Goal: Information Seeking & Learning: Find specific fact

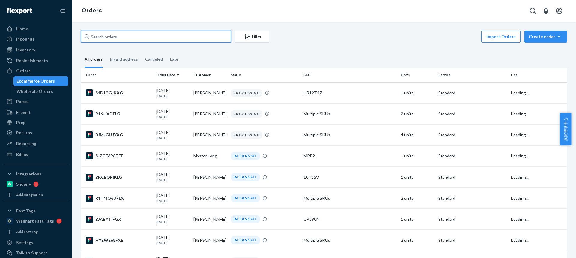
drag, startPoint x: 130, startPoint y: 37, endPoint x: 126, endPoint y: 37, distance: 3.9
click at [130, 37] on input "text" at bounding box center [156, 37] width 150 height 12
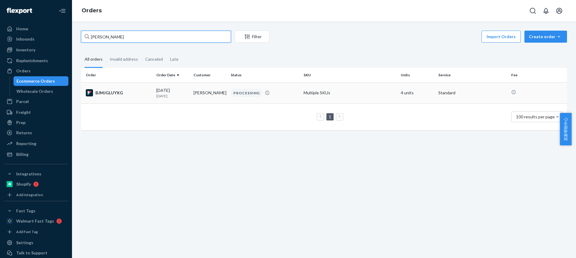
type input "[PERSON_NAME]"
click at [201, 93] on td "[PERSON_NAME]" at bounding box center [209, 92] width 37 height 21
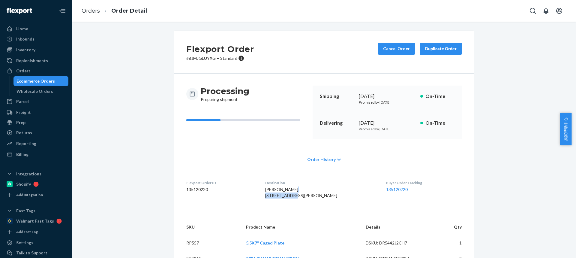
drag, startPoint x: 281, startPoint y: 197, endPoint x: 300, endPoint y: 195, distance: 19.3
click at [300, 195] on dl "Flexport Order ID 135120220 Destination [PERSON_NAME] [STREET_ADDRESS][PERSON_N…" at bounding box center [324, 190] width 300 height 45
copy span "[STREET_ADDRESS]"
click at [304, 195] on div "[PERSON_NAME] [STREET_ADDRESS][PERSON_NAME]" at bounding box center [321, 192] width 112 height 12
drag, startPoint x: 305, startPoint y: 194, endPoint x: 241, endPoint y: 124, distance: 94.7
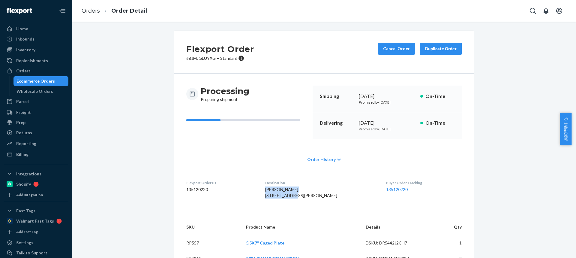
click at [271, 186] on dl "Flexport Order ID 135120220 Destination [PERSON_NAME] [STREET_ADDRESS][PERSON_N…" at bounding box center [324, 190] width 300 height 45
copy span "[PERSON_NAME] 2997 Pascal Dr"
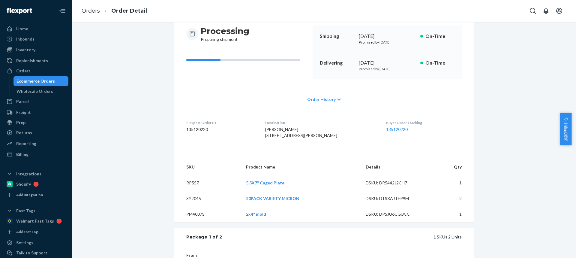
click at [185, 191] on td "RP557" at bounding box center [207, 183] width 67 height 16
copy td "RP557"
click at [189, 222] on td "PM4007S" at bounding box center [207, 214] width 67 height 16
drag, startPoint x: 189, startPoint y: 227, endPoint x: 181, endPoint y: 197, distance: 31.1
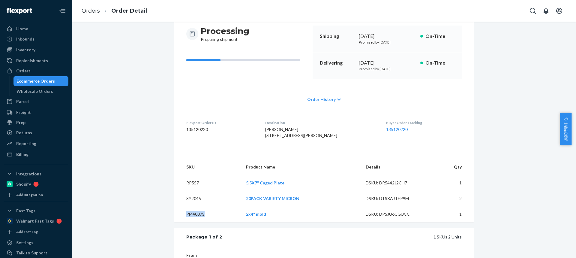
click at [189, 222] on td "PM4007S" at bounding box center [207, 214] width 67 height 16
copy td "PM4007S"
click at [95, 10] on link "Orders" at bounding box center [91, 11] width 18 height 7
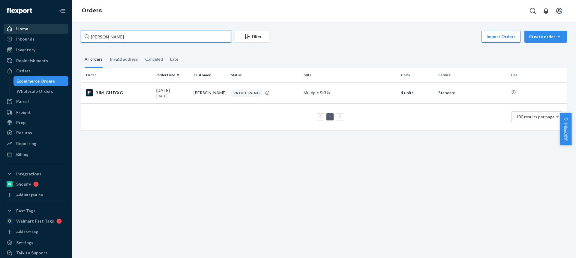
drag, startPoint x: 113, startPoint y: 38, endPoint x: 11, endPoint y: 32, distance: 101.3
click at [11, 32] on div "Home Inbounds Shipping Plans Problems Inventory Products Replenishments Orders …" at bounding box center [288, 129] width 576 height 258
paste input "[PERSON_NAME]"
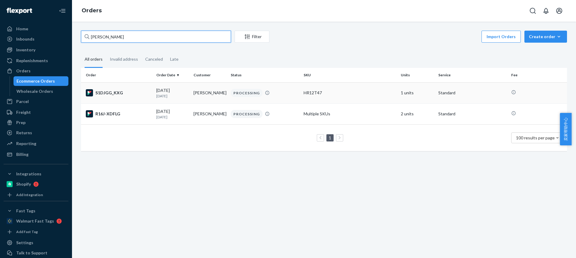
type input "[PERSON_NAME]"
click at [198, 93] on td "[PERSON_NAME]" at bounding box center [209, 92] width 37 height 21
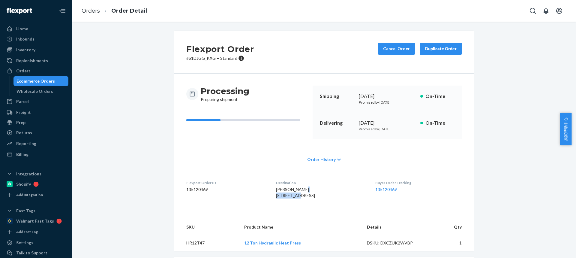
drag, startPoint x: 275, startPoint y: 196, endPoint x: 275, endPoint y: 166, distance: 29.7
click at [296, 196] on dl "Flexport Order ID 135120469 Destination [PERSON_NAME] [STREET_ADDRESS] Buyer Or…" at bounding box center [324, 190] width 300 height 45
click at [276, 197] on span "[PERSON_NAME] [STREET_ADDRESS]" at bounding box center [295, 192] width 39 height 11
copy span "[STREET_ADDRESS]"
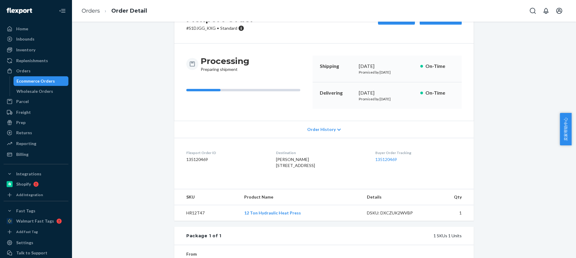
click at [195, 221] on td "HR12T47" at bounding box center [206, 213] width 65 height 16
click at [194, 221] on td "HR12T47" at bounding box center [206, 213] width 65 height 16
drag, startPoint x: 194, startPoint y: 226, endPoint x: 187, endPoint y: 203, distance: 24.2
click at [194, 221] on td "HR12T47" at bounding box center [206, 213] width 65 height 16
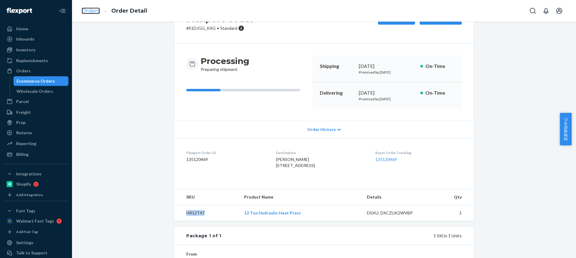
click at [92, 10] on link "Orders" at bounding box center [91, 11] width 18 height 7
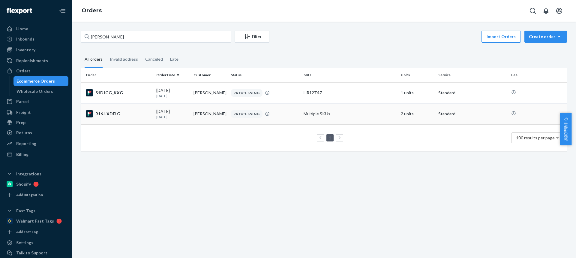
click at [197, 119] on td "[PERSON_NAME]" at bounding box center [209, 113] width 37 height 21
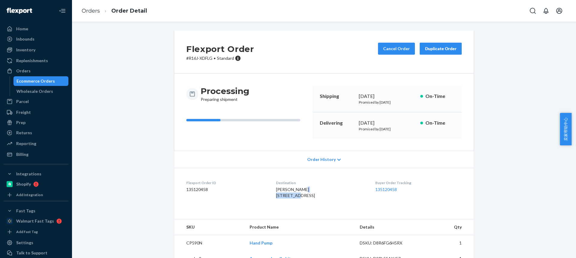
drag, startPoint x: 294, startPoint y: 197, endPoint x: 301, endPoint y: 196, distance: 7.2
click at [302, 197] on dl "Flexport Order ID 135120458 Destination [PERSON_NAME] [STREET_ADDRESS] Buyer Or…" at bounding box center [324, 190] width 300 height 45
copy span "[STREET_ADDRESS]"
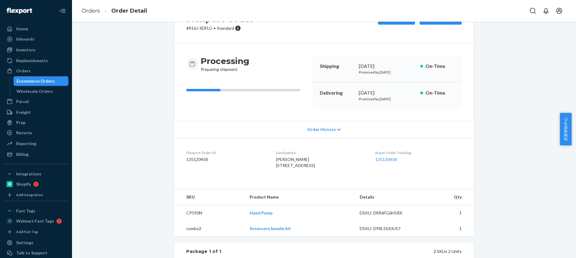
scroll to position [90, 0]
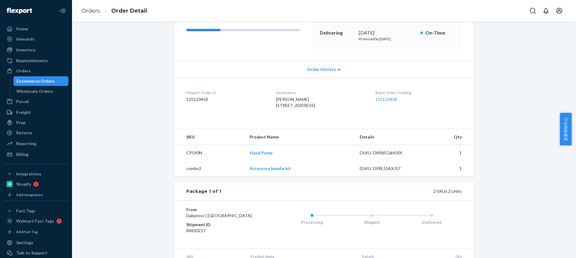
click at [191, 161] on td "CP590N" at bounding box center [209, 153] width 71 height 16
click at [192, 161] on td "CP590N" at bounding box center [209, 153] width 71 height 16
drag, startPoint x: 259, startPoint y: 181, endPoint x: 267, endPoint y: 182, distance: 7.6
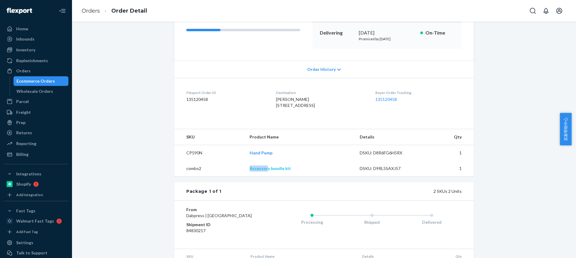
click at [267, 176] on tr "combo2 Accessory bundle kit DSKU: D9RL5SAXJ57 1" at bounding box center [324, 169] width 300 height 16
copy tr "Accessor"
click at [89, 13] on link "Orders" at bounding box center [91, 11] width 18 height 7
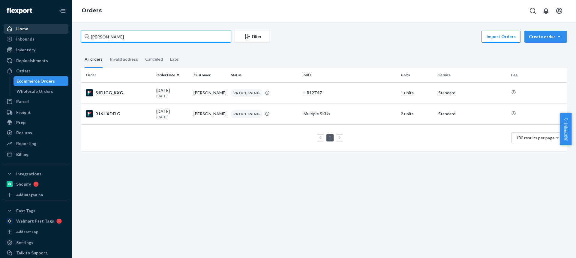
drag, startPoint x: 131, startPoint y: 35, endPoint x: 27, endPoint y: 32, distance: 103.6
click at [27, 33] on div "Home Inbounds Shipping Plans Problems Inventory Products Replenishments Orders …" at bounding box center [288, 129] width 576 height 258
paste input "[PERSON_NAME]"
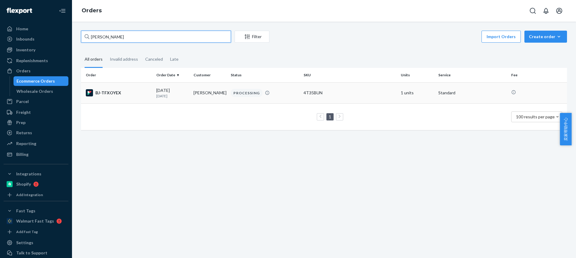
type input "[PERSON_NAME]"
click at [202, 95] on td "[PERSON_NAME]" at bounding box center [209, 92] width 37 height 21
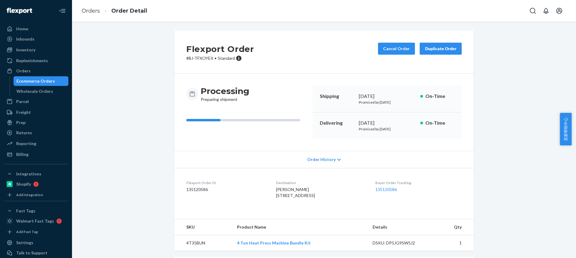
click at [264, 197] on dl "Flexport Order ID 135120586 Destination [GEOGRAPHIC_DATA][PERSON_NAME] [STREET_…" at bounding box center [324, 190] width 300 height 45
copy span "[STREET_ADDRESS]"
drag, startPoint x: 262, startPoint y: 199, endPoint x: 265, endPoint y: 197, distance: 3.2
click at [265, 197] on dl "Flexport Order ID 135120586 Destination [GEOGRAPHIC_DATA][PERSON_NAME] [STREET_…" at bounding box center [324, 190] width 300 height 45
copy span "[STREET_ADDRESS]"
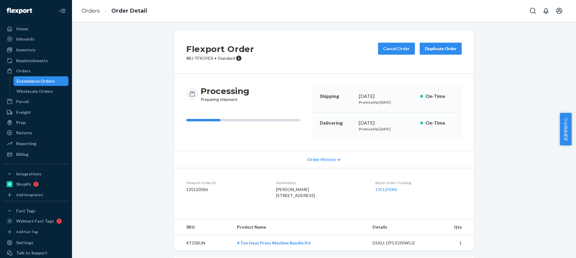
click at [302, 198] on span "[PERSON_NAME] [STREET_ADDRESS]" at bounding box center [295, 192] width 39 height 11
copy span "VA"
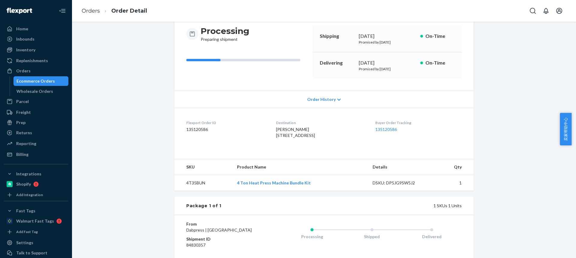
click at [190, 191] on td "4T35BUN" at bounding box center [203, 183] width 58 height 16
click at [90, 9] on link "Orders" at bounding box center [91, 11] width 18 height 7
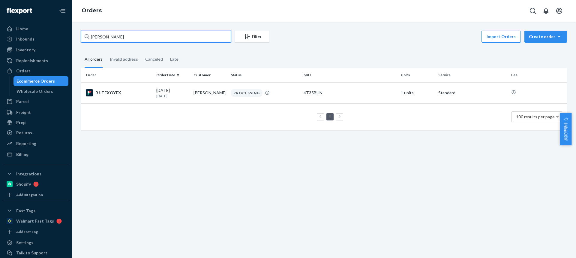
click at [0, 4] on div "Home Inbounds Shipping Plans Problems Inventory Products Replenishments Orders …" at bounding box center [288, 129] width 576 height 258
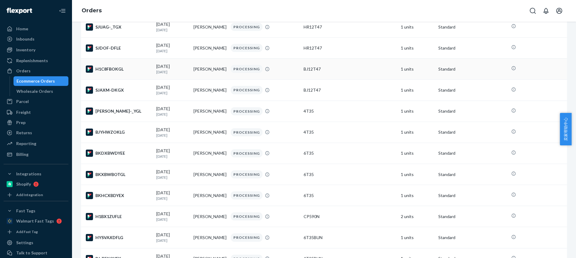
scroll to position [60, 0]
